Goal: Book appointment/travel/reservation

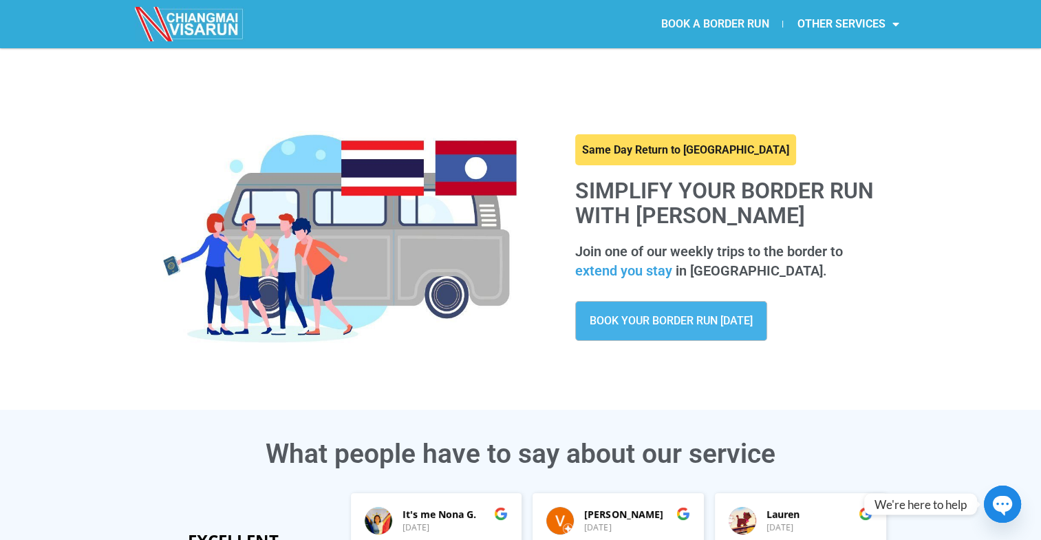
click at [701, 23] on link "BOOK A BORDER RUN" at bounding box center [715, 24] width 136 height 32
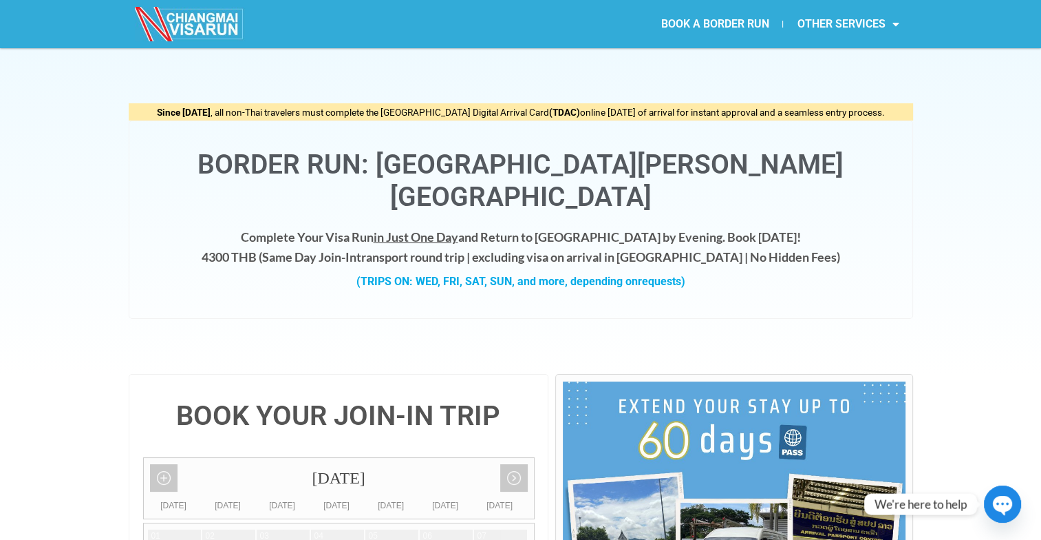
click at [309, 227] on h4 "Complete Your Visa Run in Just One Day and Return to [GEOGRAPHIC_DATA] by Eveni…" at bounding box center [521, 247] width 756 height 40
click at [309, 227] on h4 "Complete Your Visa Run in Just One Day and Return to Chiang Mai by Evening. Boo…" at bounding box center [521, 247] width 756 height 40
click at [51, 293] on div "Since May 1, 2025 , all non-Thai travelers must complete the Thailand Digital A…" at bounding box center [520, 210] width 1041 height 325
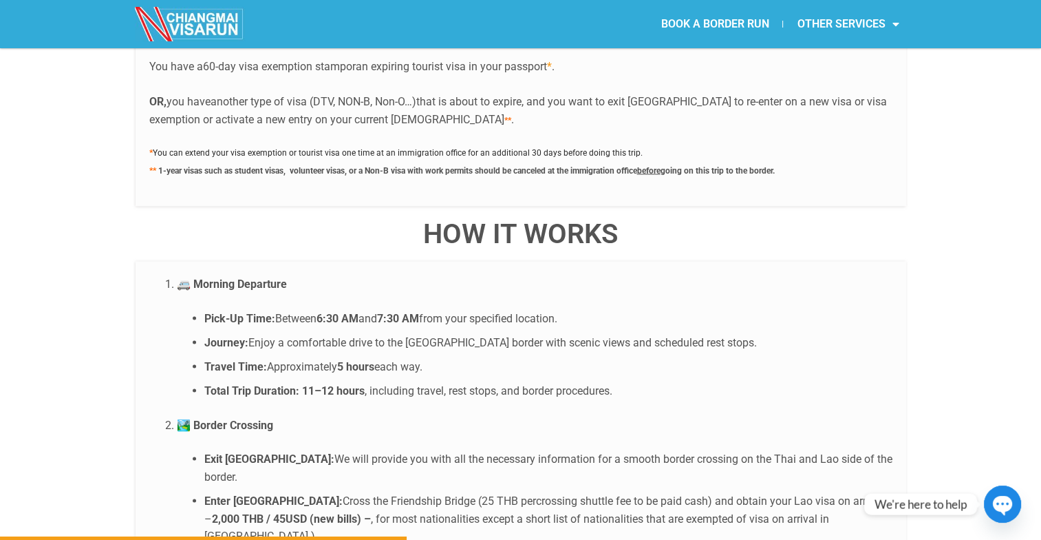
scroll to position [2477, 0]
drag, startPoint x: 360, startPoint y: 276, endPoint x: 314, endPoint y: 271, distance: 46.4
click at [314, 308] on li "Pick-Up Time: Between 6:30 AM and 7:30 AM from your specified location." at bounding box center [548, 317] width 688 height 18
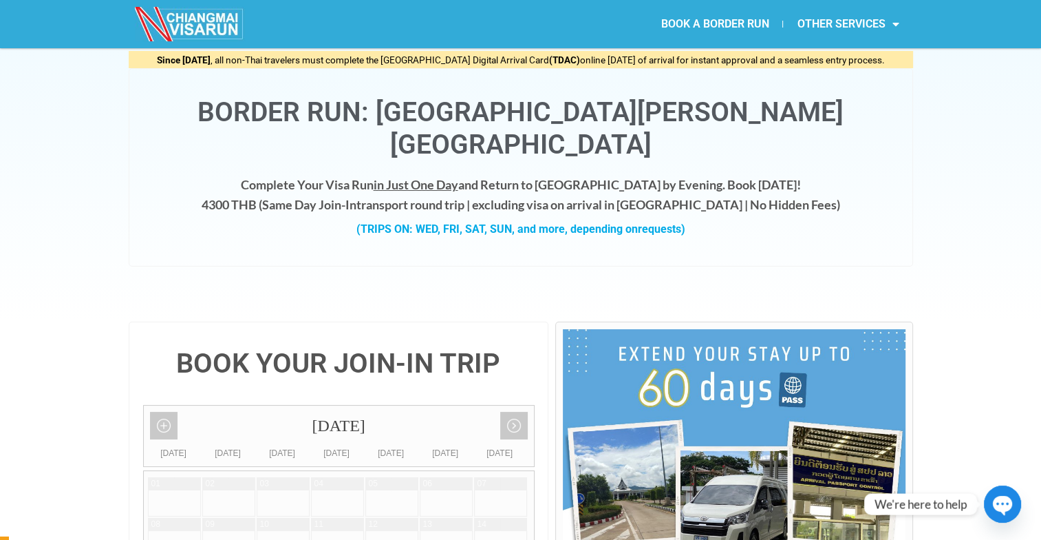
scroll to position [0, 0]
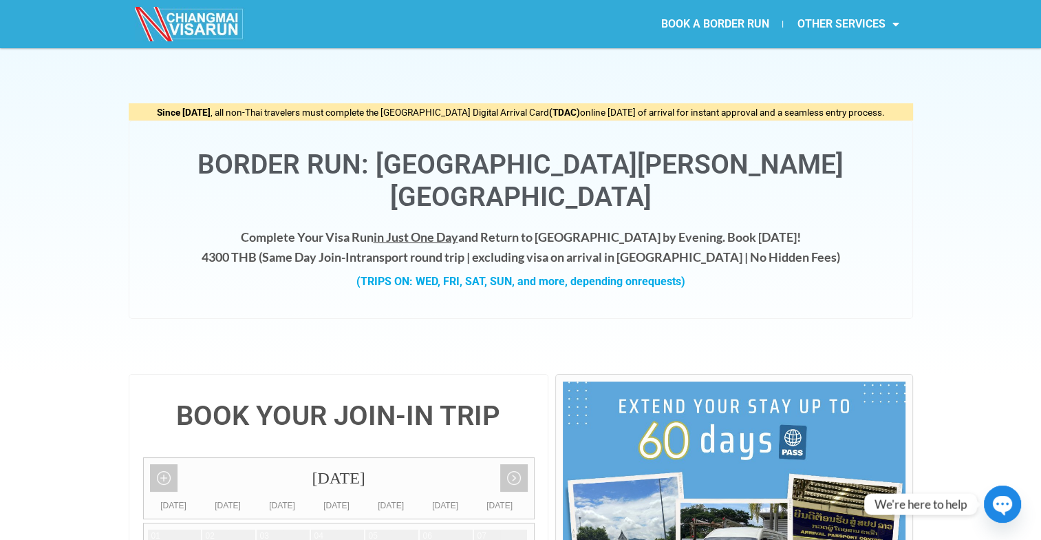
drag, startPoint x: 247, startPoint y: 223, endPoint x: 286, endPoint y: 232, distance: 39.6
click at [286, 232] on h4 "Complete Your Visa Run in Just One Day and Return to Chiang Mai by Evening. Boo…" at bounding box center [521, 247] width 756 height 40
click at [65, 336] on div "Since May 1, 2025 , all non-Thai travelers must complete the Thailand Digital A…" at bounding box center [520, 210] width 1041 height 325
drag, startPoint x: 268, startPoint y: 225, endPoint x: 253, endPoint y: 220, distance: 16.8
click at [253, 227] on h4 "Complete Your Visa Run in Just One Day and Return to Chiang Mai by Evening. Boo…" at bounding box center [521, 247] width 756 height 40
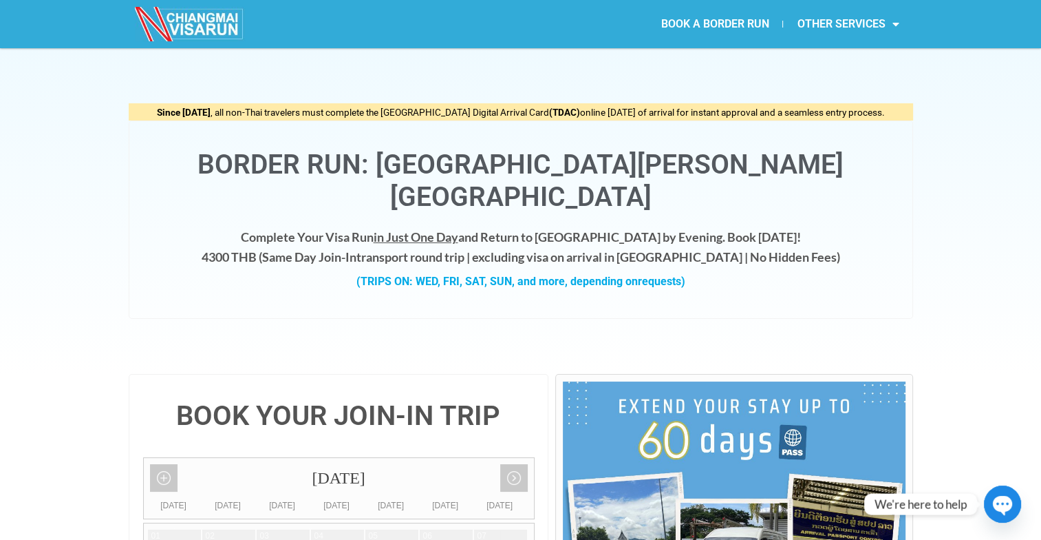
click at [257, 227] on h4 "Complete Your Visa Run in Just One Day and Return to Chiang Mai by Evening. Boo…" at bounding box center [521, 247] width 756 height 40
click at [105, 334] on div "Since May 1, 2025 , all non-Thai travelers must complete the Thailand Digital A…" at bounding box center [520, 210] width 1041 height 325
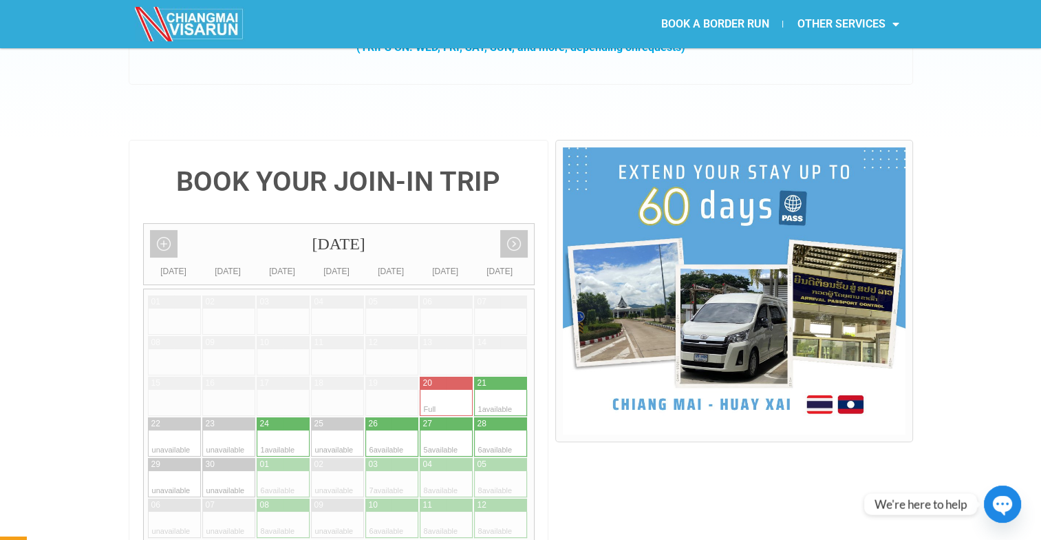
scroll to position [330, 0]
